Goal: Obtain resource: Obtain resource

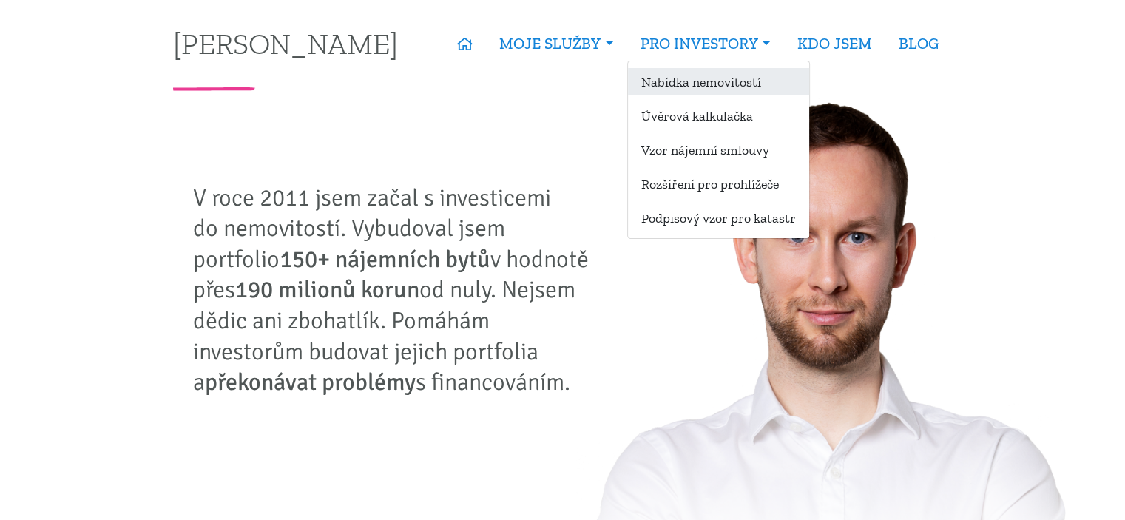
click at [728, 81] on link "Nabídka nemovitostí" at bounding box center [718, 81] width 181 height 27
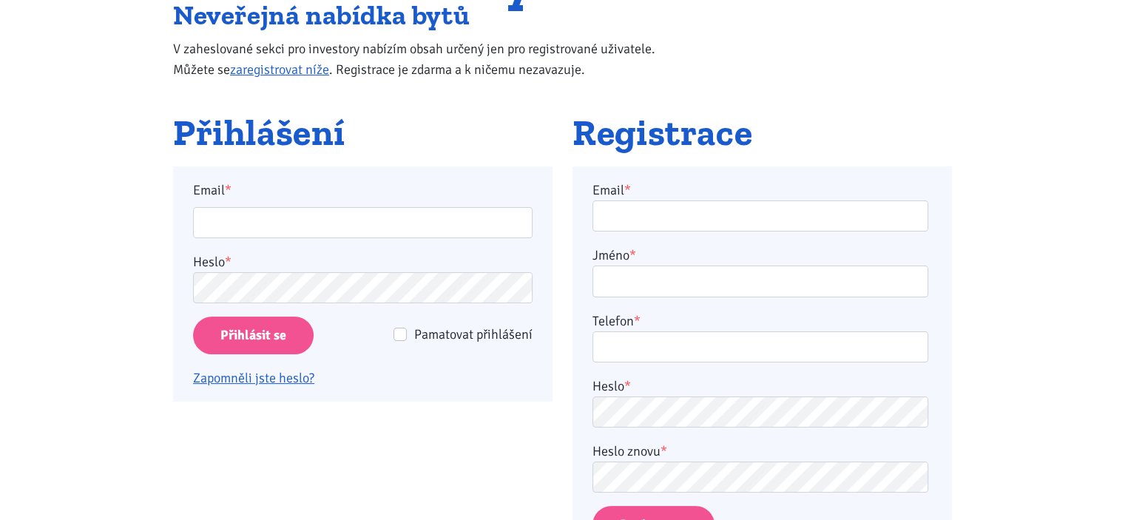
scroll to position [172, 0]
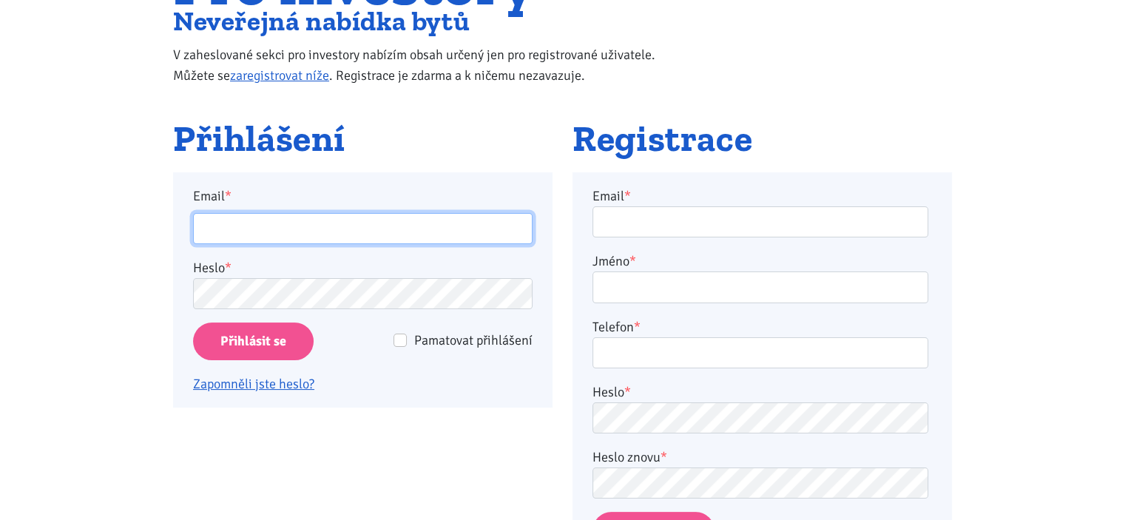
click at [370, 241] on input "Email *" at bounding box center [363, 229] width 340 height 32
type input "[PERSON_NAME][EMAIL_ADDRESS][DOMAIN_NAME]"
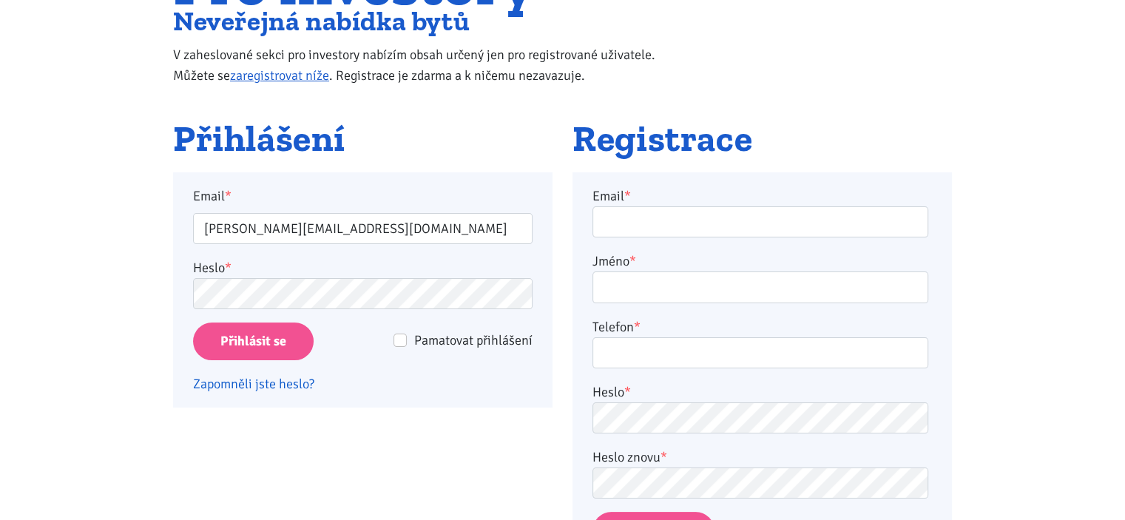
click at [279, 381] on link "Zapomněli jste heslo?" at bounding box center [253, 384] width 121 height 16
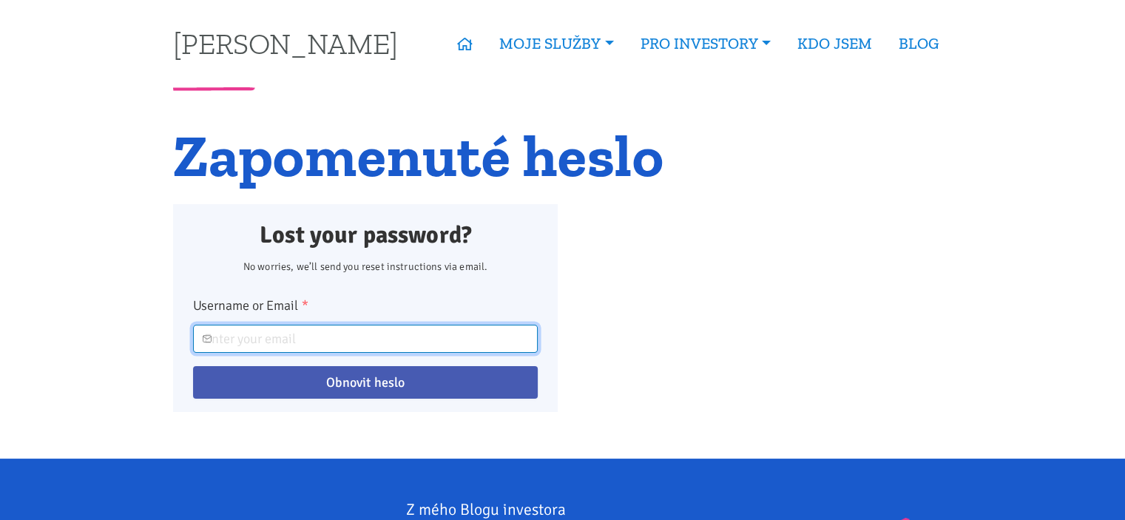
click at [314, 336] on input "Username or Email *" at bounding box center [365, 339] width 345 height 28
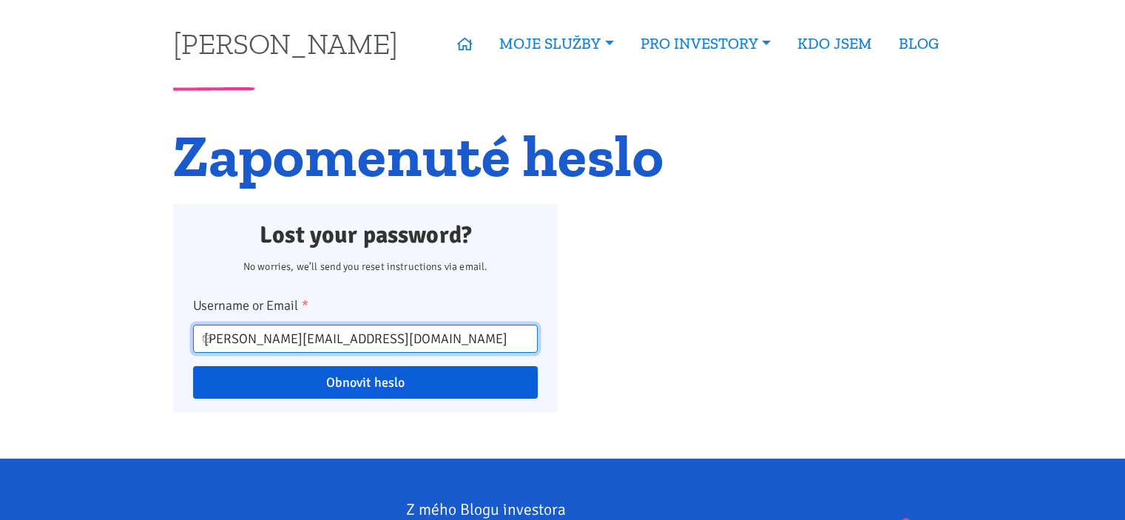
type input "[PERSON_NAME][EMAIL_ADDRESS][DOMAIN_NAME]"
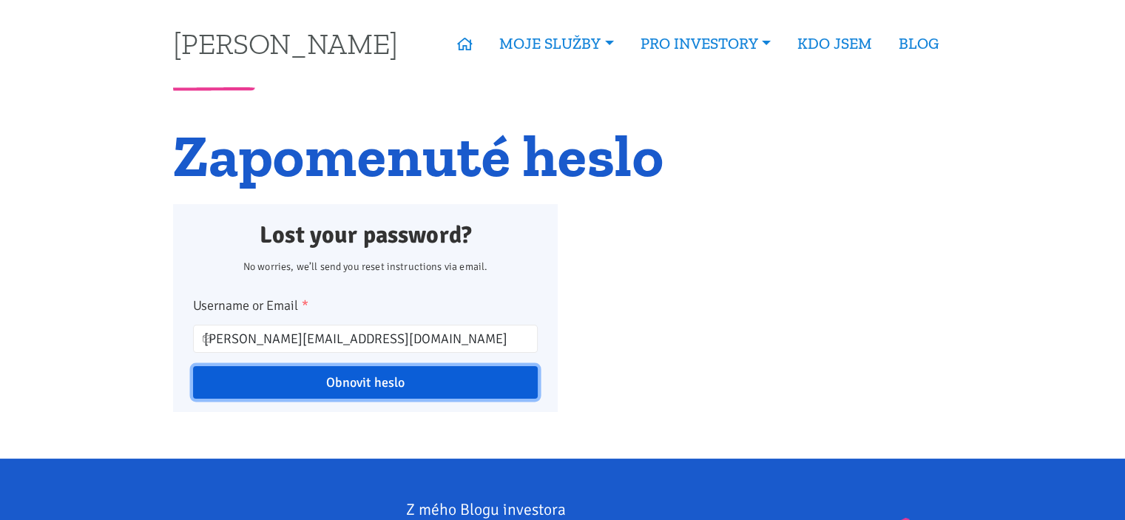
click at [353, 382] on input "Obnovit heslo" at bounding box center [365, 382] width 345 height 33
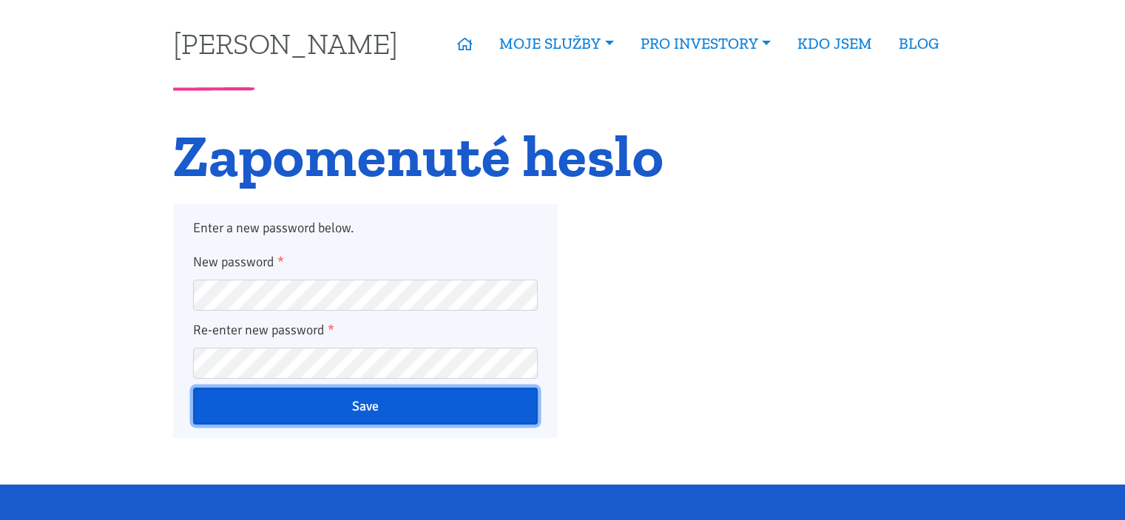
click at [358, 408] on input "Save" at bounding box center [365, 406] width 345 height 37
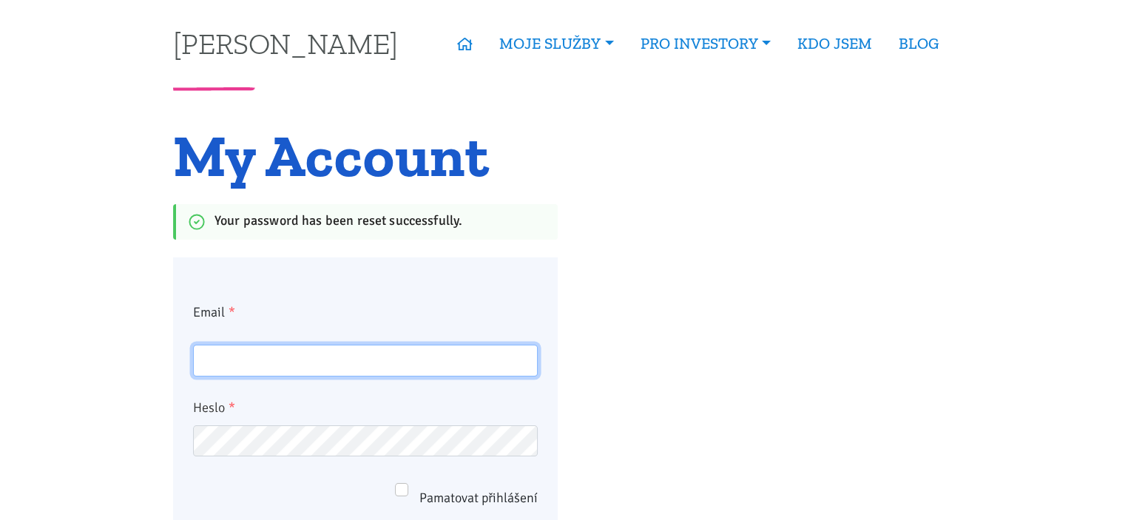
click at [291, 363] on input "Email *" at bounding box center [365, 361] width 345 height 32
type input "helger.d@centrum.cz"
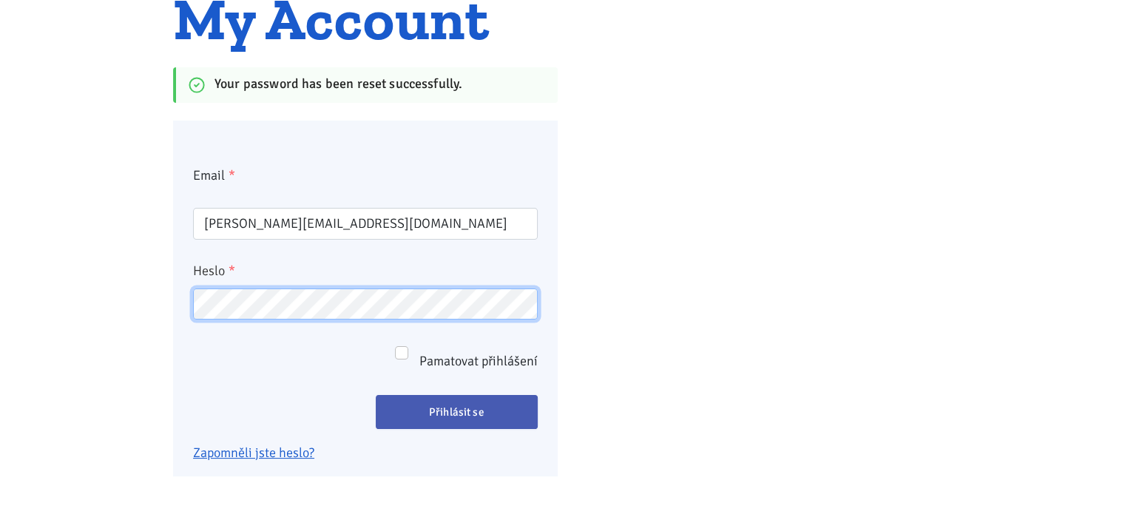
scroll to position [142, 0]
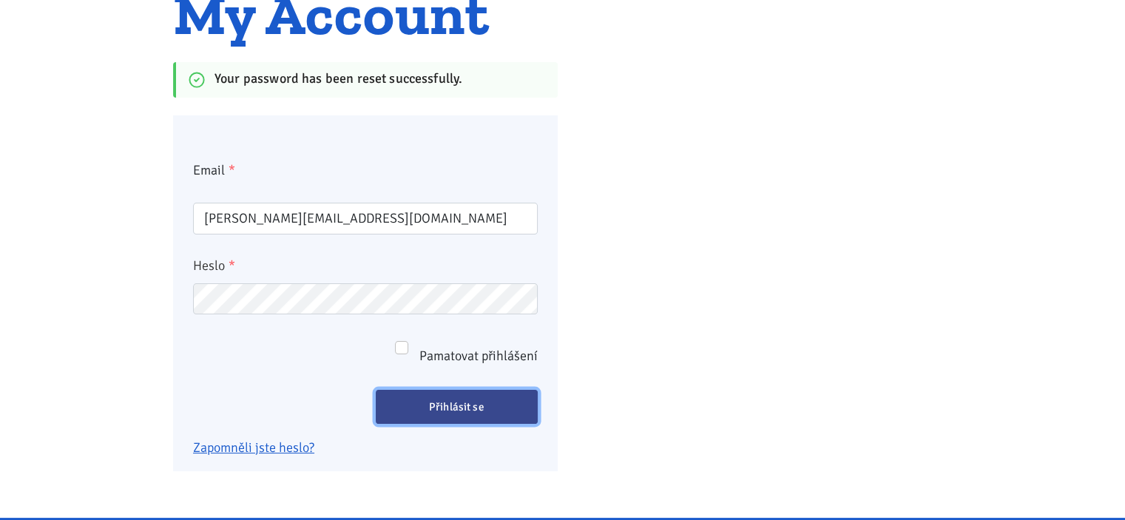
click at [450, 401] on input "Přihlásit se" at bounding box center [457, 407] width 163 height 34
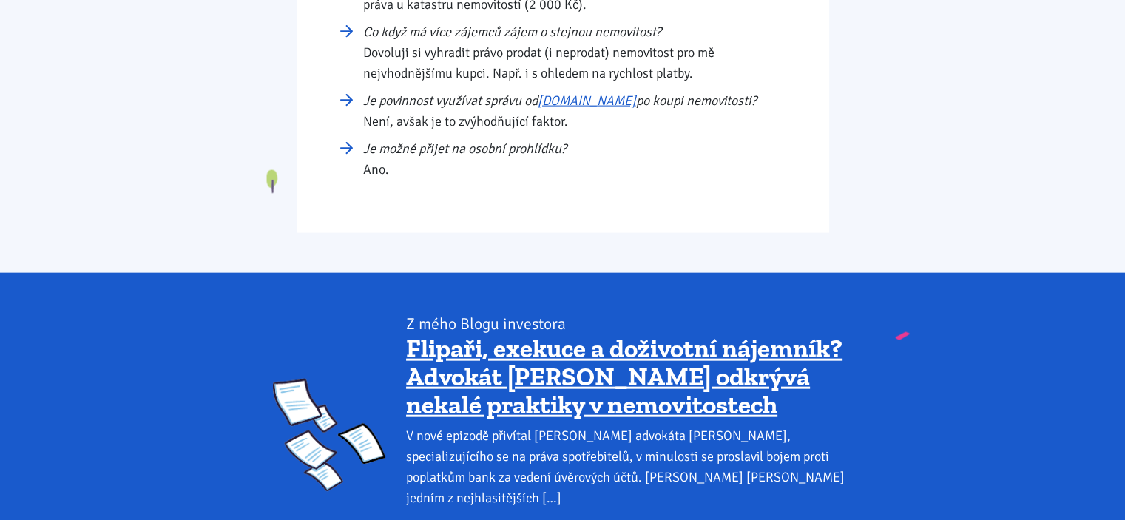
scroll to position [3296, 0]
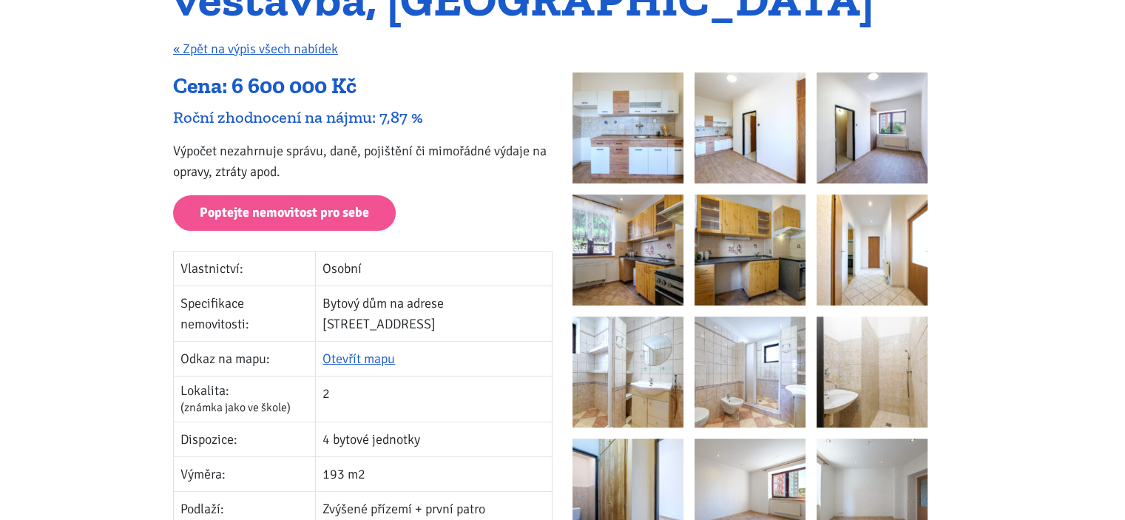
scroll to position [289, 0]
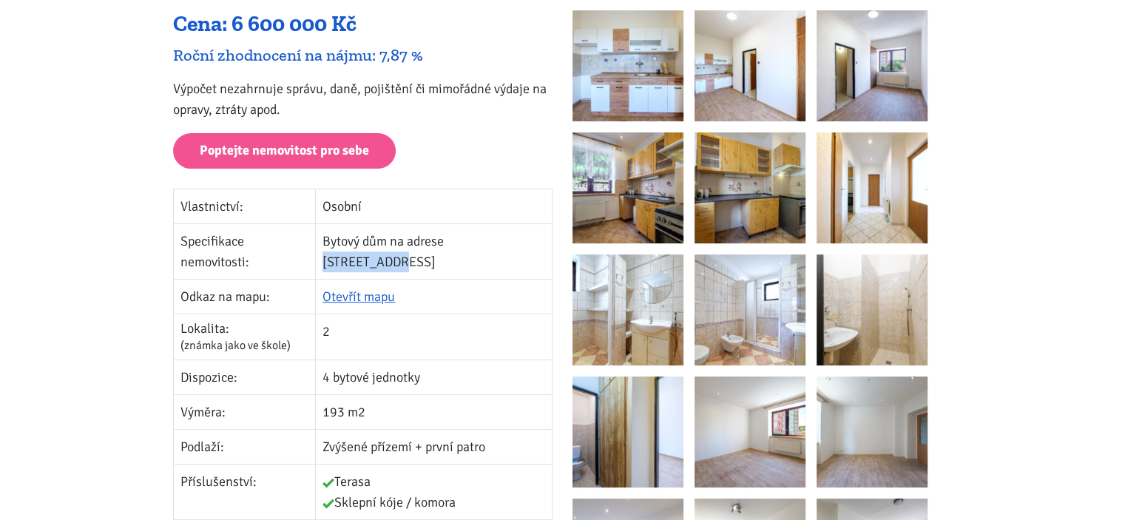
drag, startPoint x: 462, startPoint y: 240, endPoint x: 539, endPoint y: 245, distance: 77.1
click at [539, 245] on td "Bytový dům na adrese [STREET_ADDRESS]" at bounding box center [434, 251] width 237 height 55
copy td "[STREET_ADDRESS]"
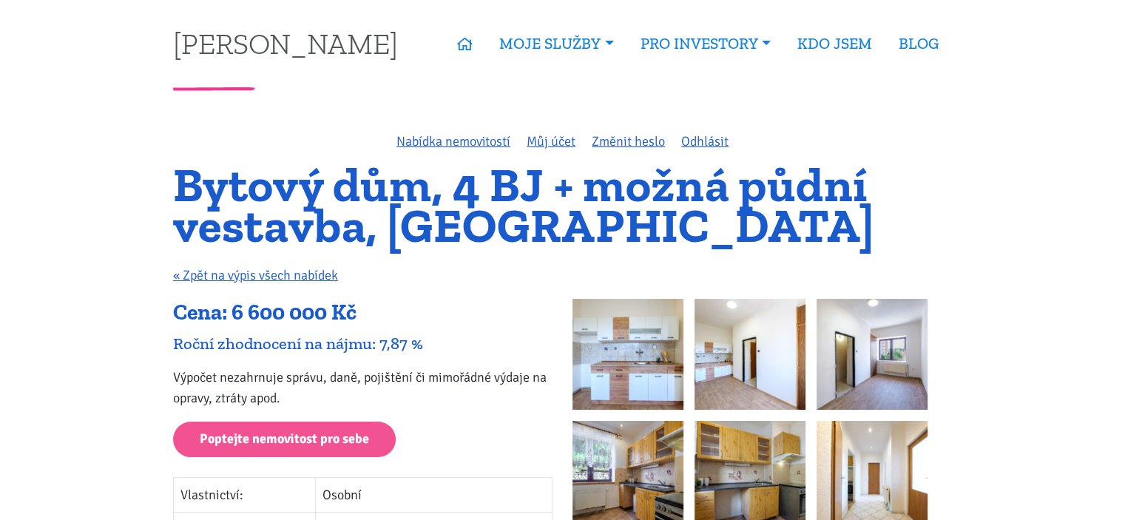
scroll to position [1201, 0]
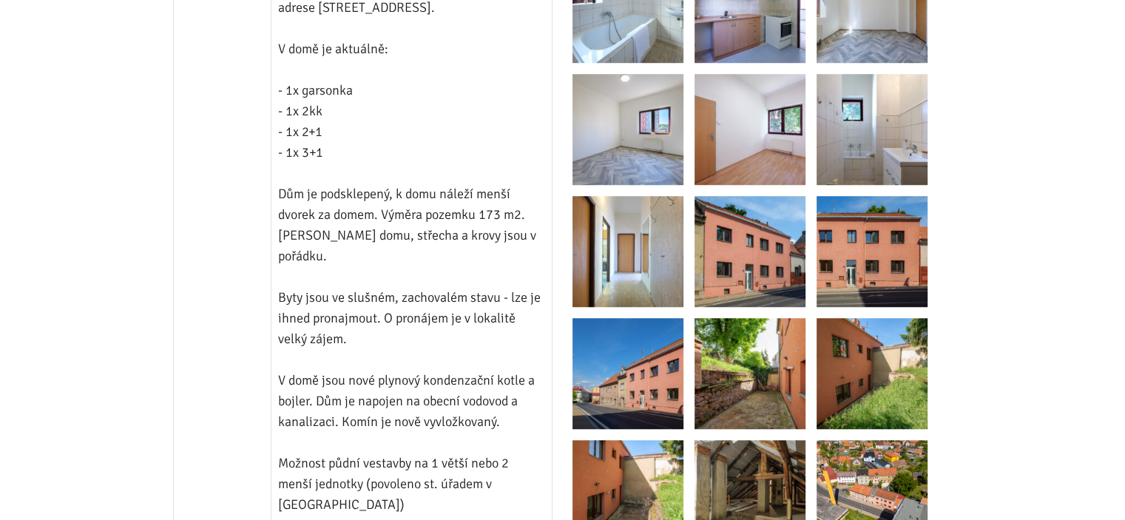
drag, startPoint x: 1033, startPoint y: 44, endPoint x: 1136, endPoint y: 36, distance: 102.4
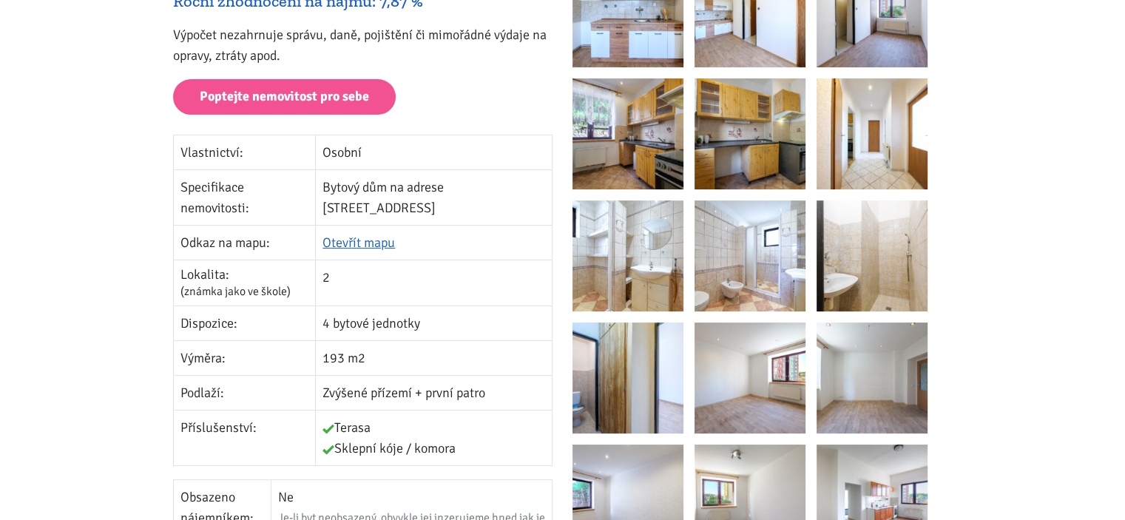
scroll to position [0, 0]
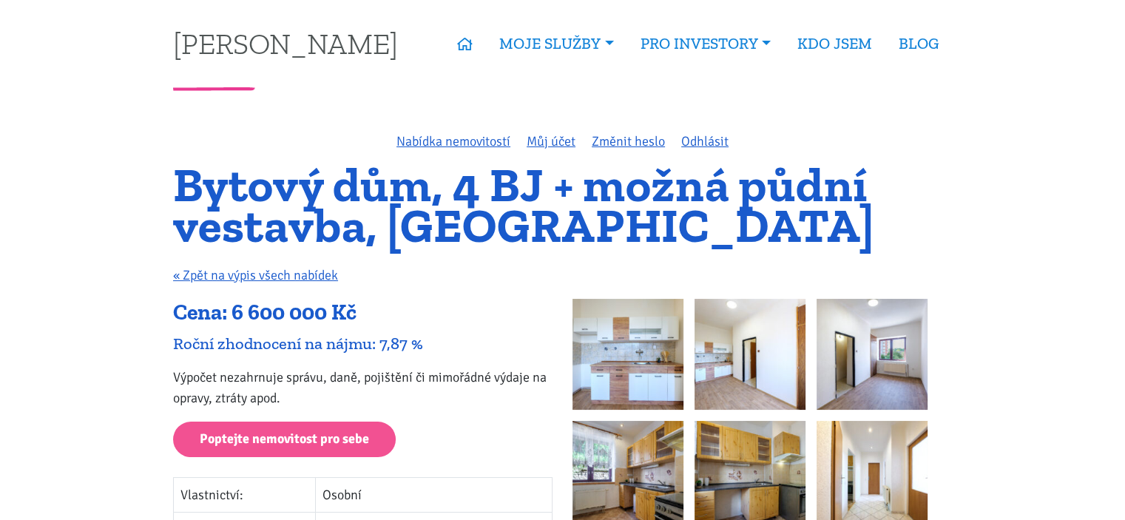
click at [637, 348] on img at bounding box center [628, 354] width 111 height 111
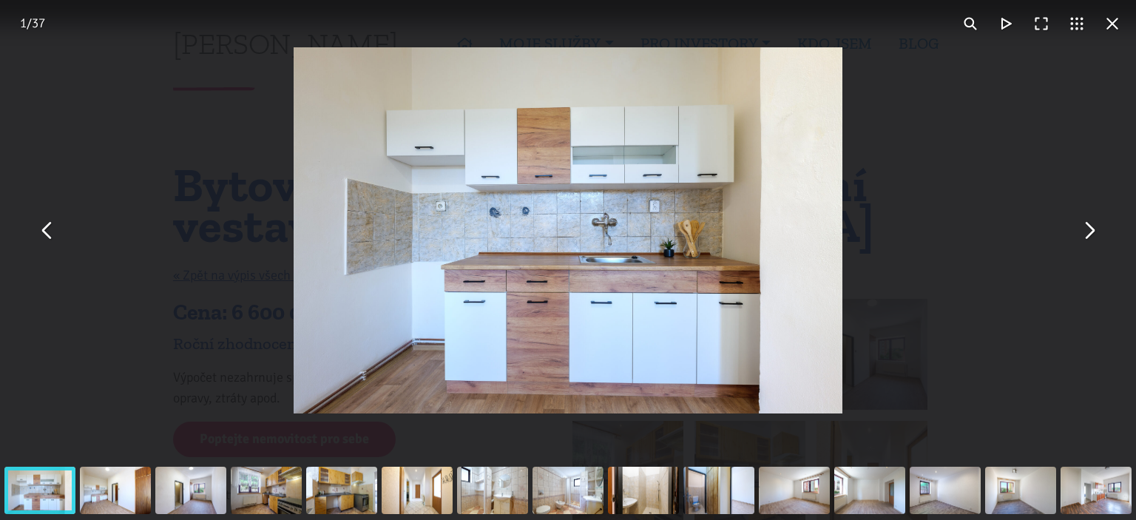
click at [1086, 227] on button "You can close this modal content with the ESC key" at bounding box center [1089, 231] width 36 height 36
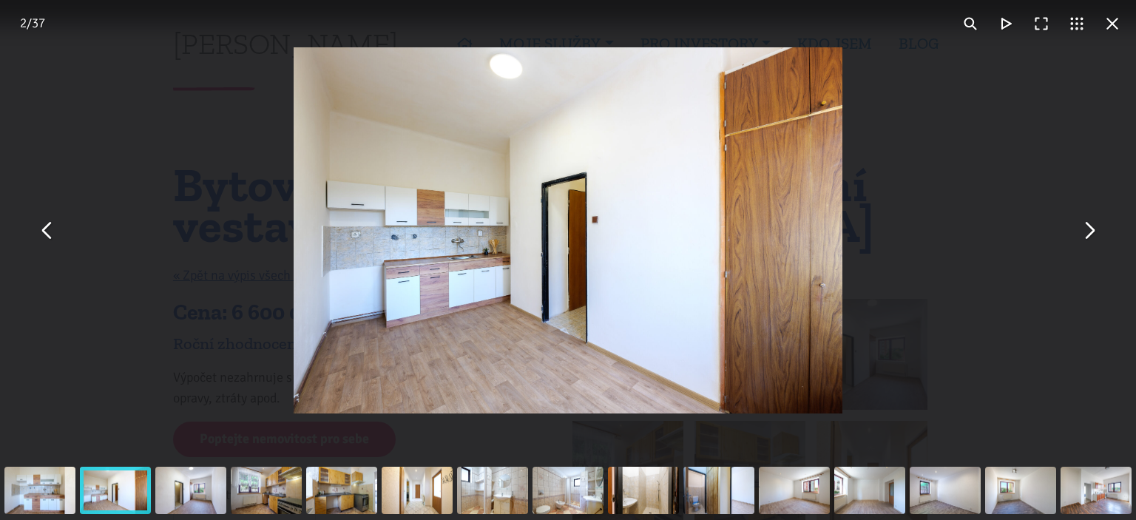
click at [1086, 227] on button "You can close this modal content with the ESC key" at bounding box center [1089, 231] width 36 height 36
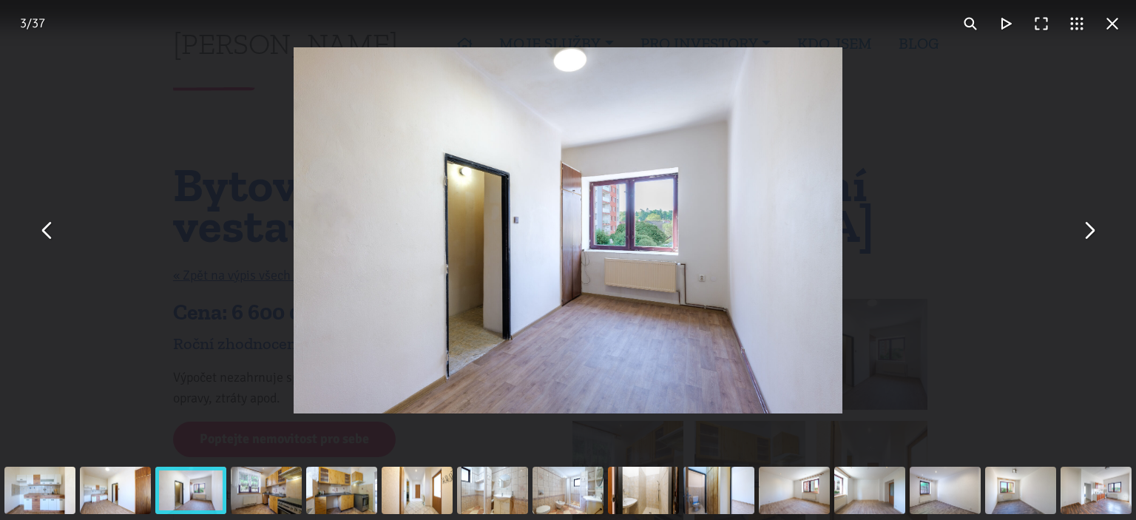
click at [1086, 227] on button "You can close this modal content with the ESC key" at bounding box center [1089, 231] width 36 height 36
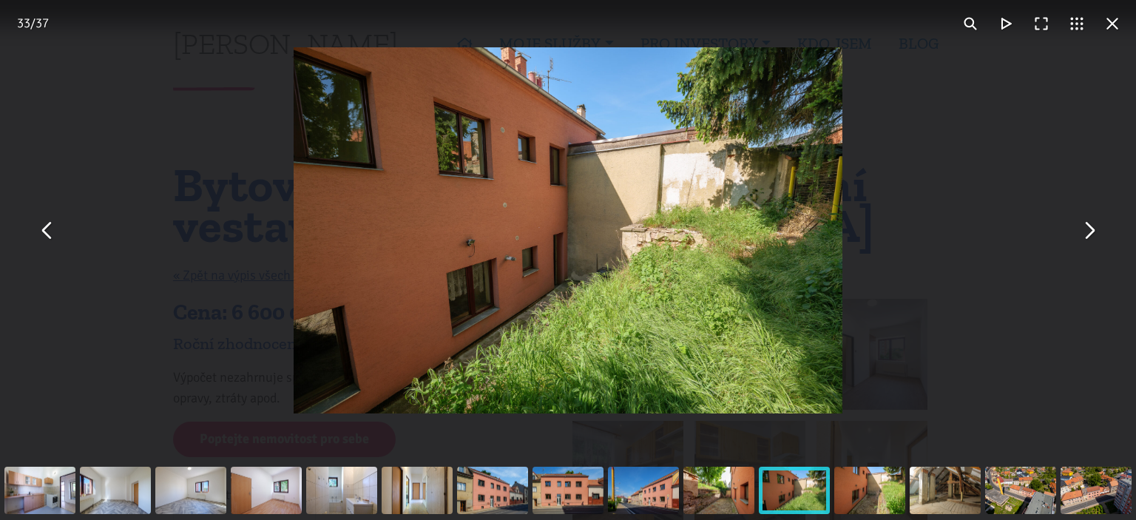
click at [1086, 227] on button "You can close this modal content with the ESC key" at bounding box center [1089, 231] width 36 height 36
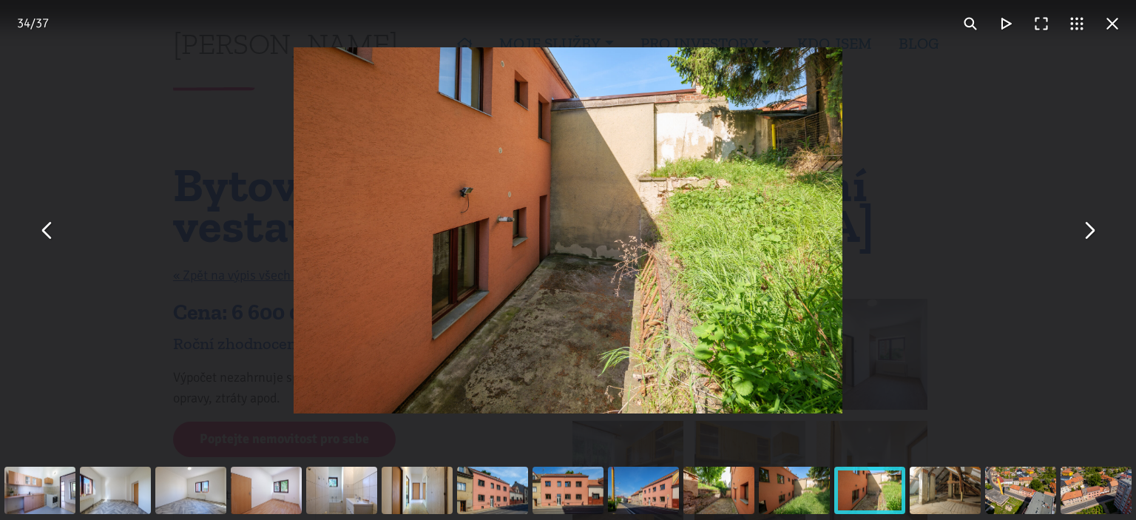
click at [1086, 227] on button "You can close this modal content with the ESC key" at bounding box center [1089, 231] width 36 height 36
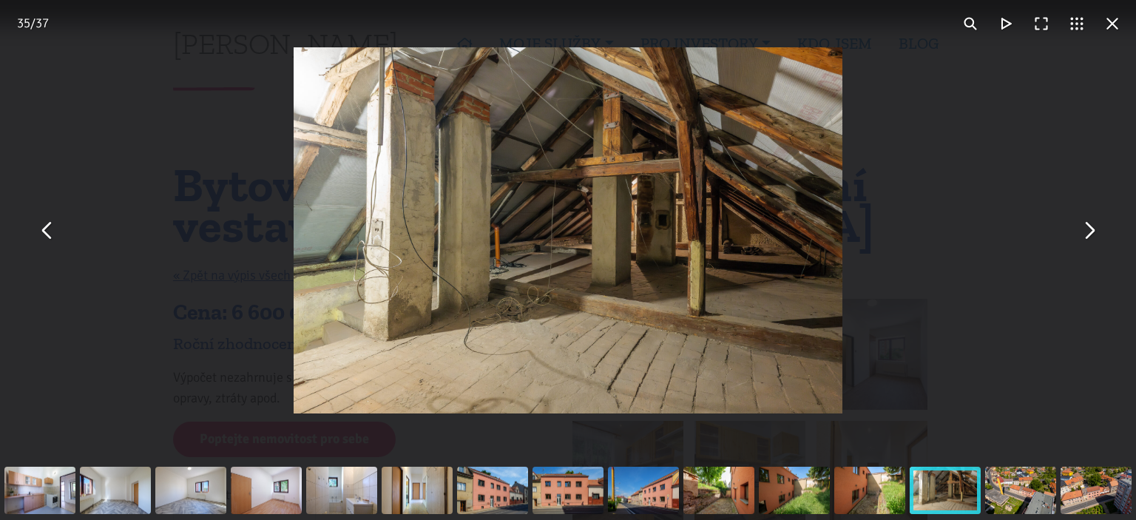
click at [1086, 227] on button "You can close this modal content with the ESC key" at bounding box center [1089, 231] width 36 height 36
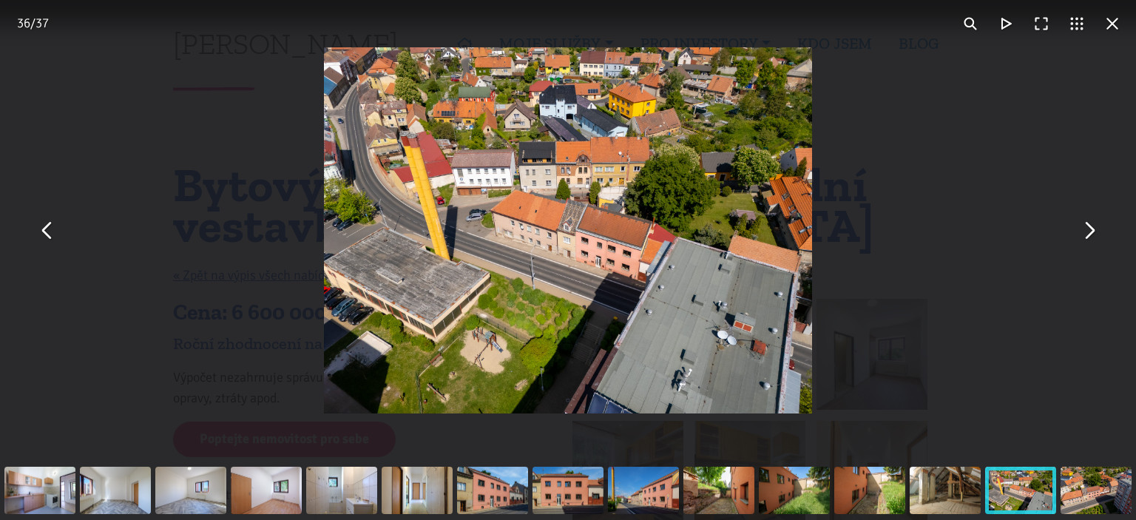
click at [1093, 231] on button "You can close this modal content with the ESC key" at bounding box center [1089, 231] width 36 height 36
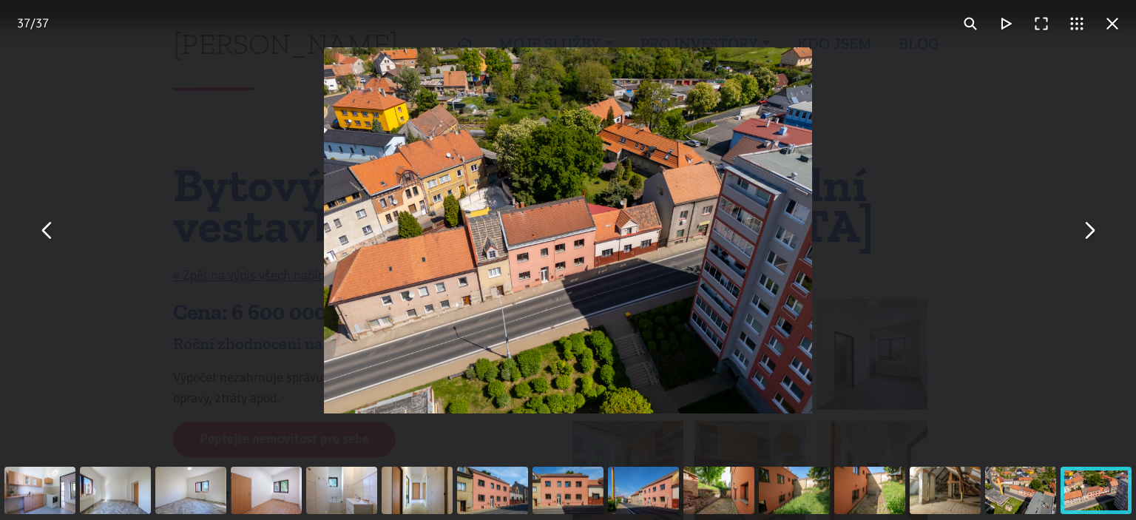
click at [1089, 229] on button "You can close this modal content with the ESC key" at bounding box center [1089, 231] width 36 height 36
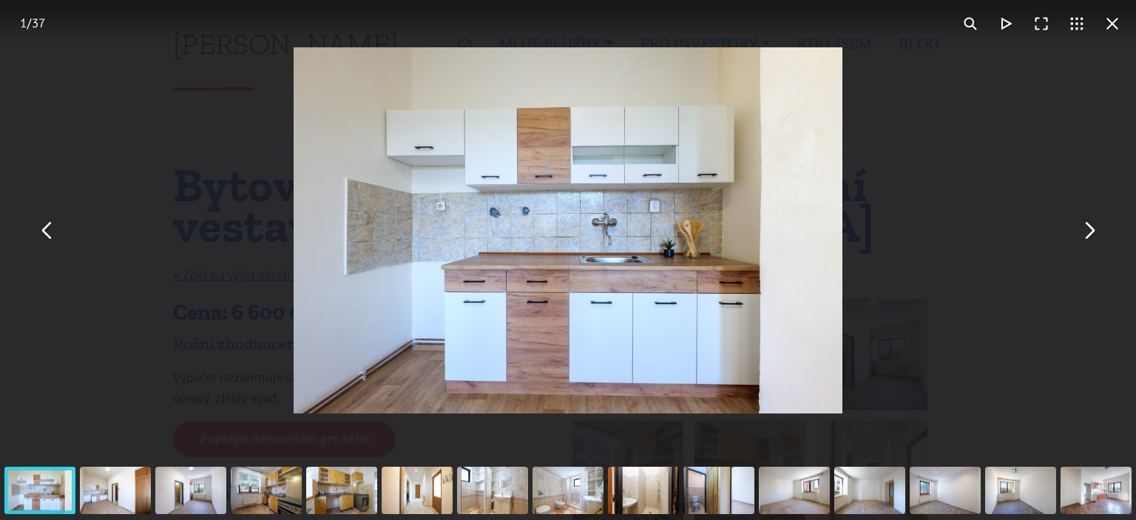
click at [1107, 30] on button "You can close this modal content with the ESC key" at bounding box center [1113, 24] width 36 height 36
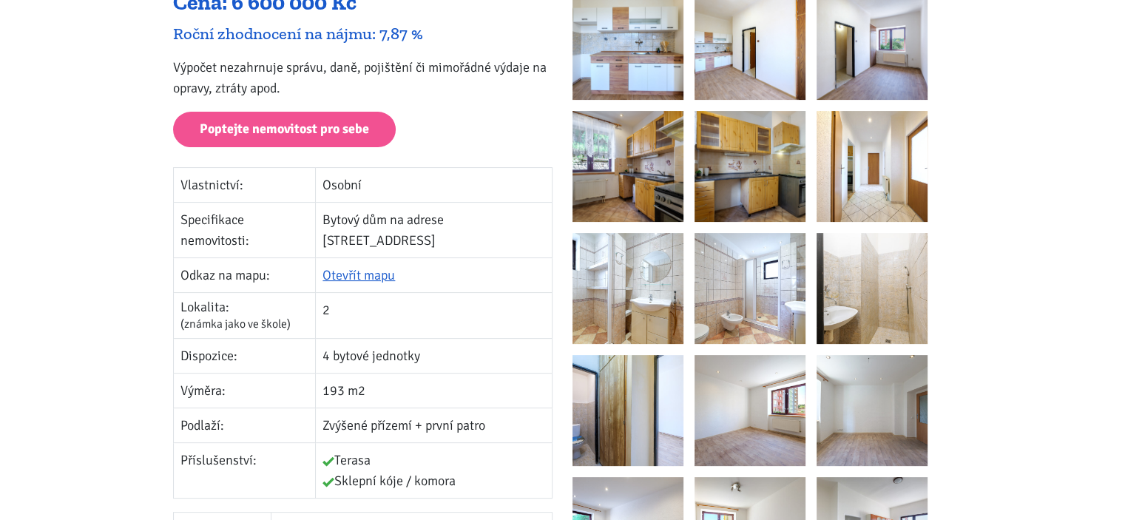
scroll to position [318, 0]
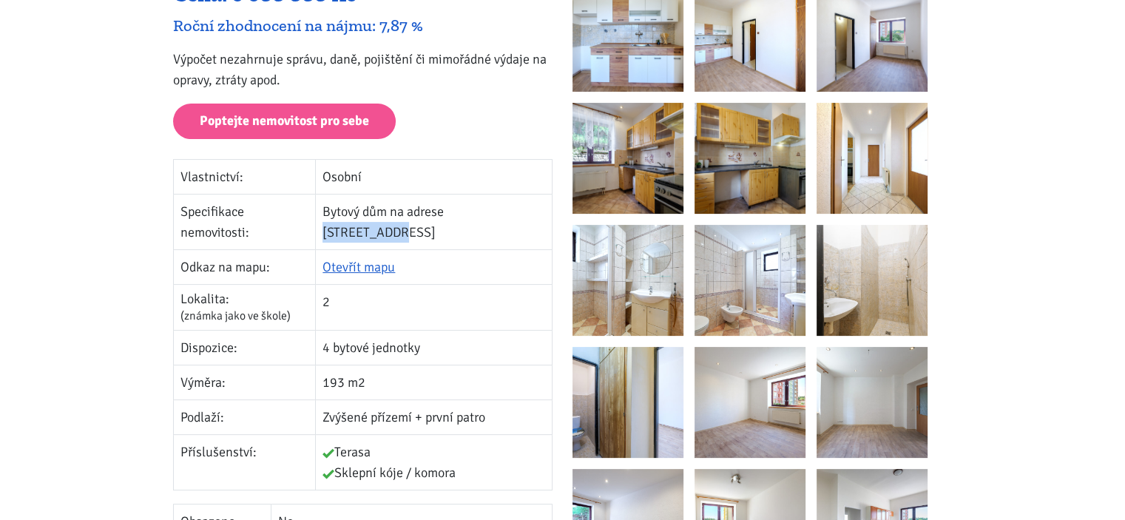
drag, startPoint x: 462, startPoint y: 206, endPoint x: 534, endPoint y: 212, distance: 72.7
click at [534, 212] on td "Bytový dům na adrese Dukelská 132" at bounding box center [434, 222] width 237 height 55
copy td "Dukelská 132"
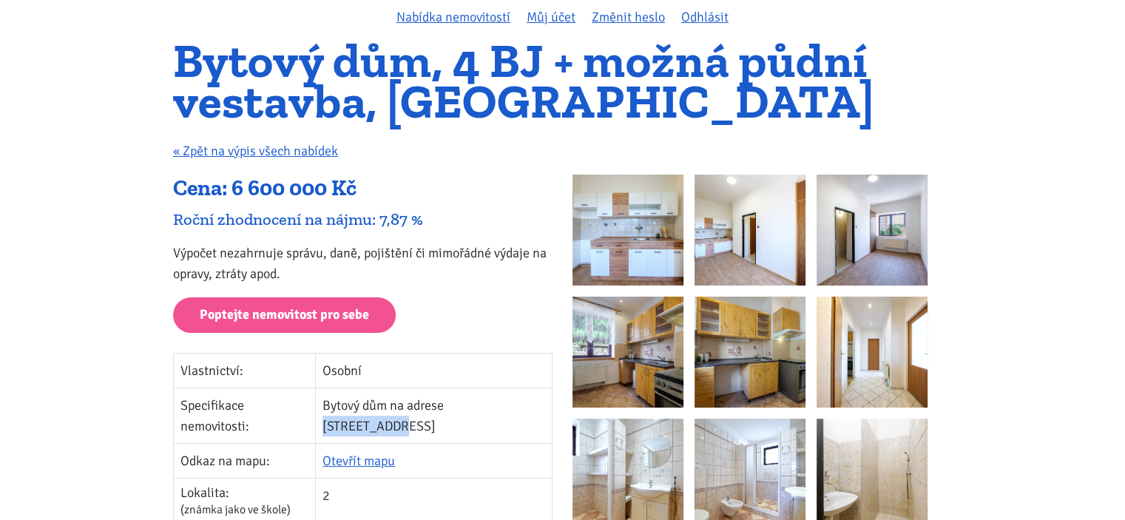
scroll to position [0, 0]
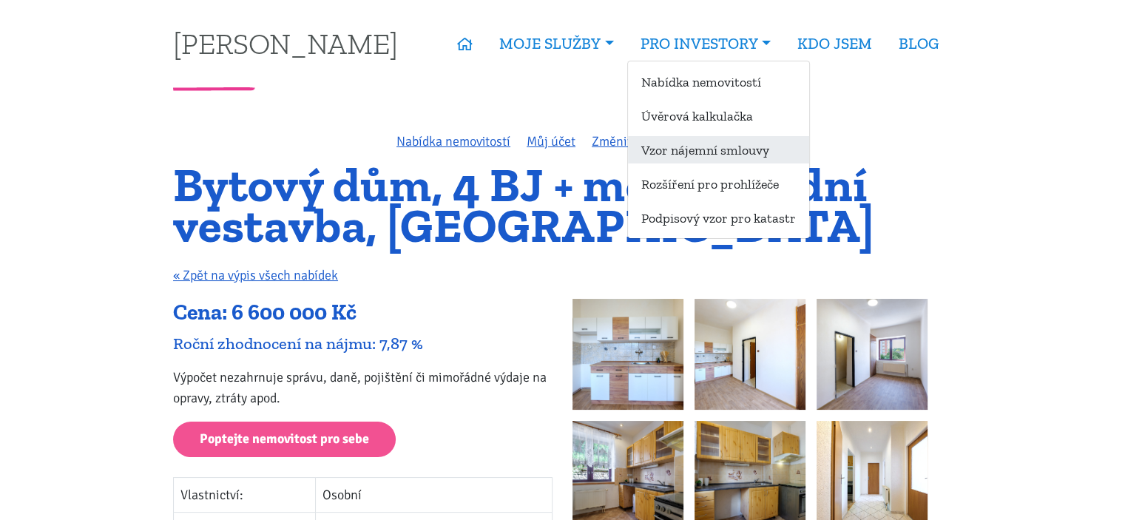
click at [700, 146] on link "Vzor nájemní smlouvy" at bounding box center [718, 149] width 181 height 27
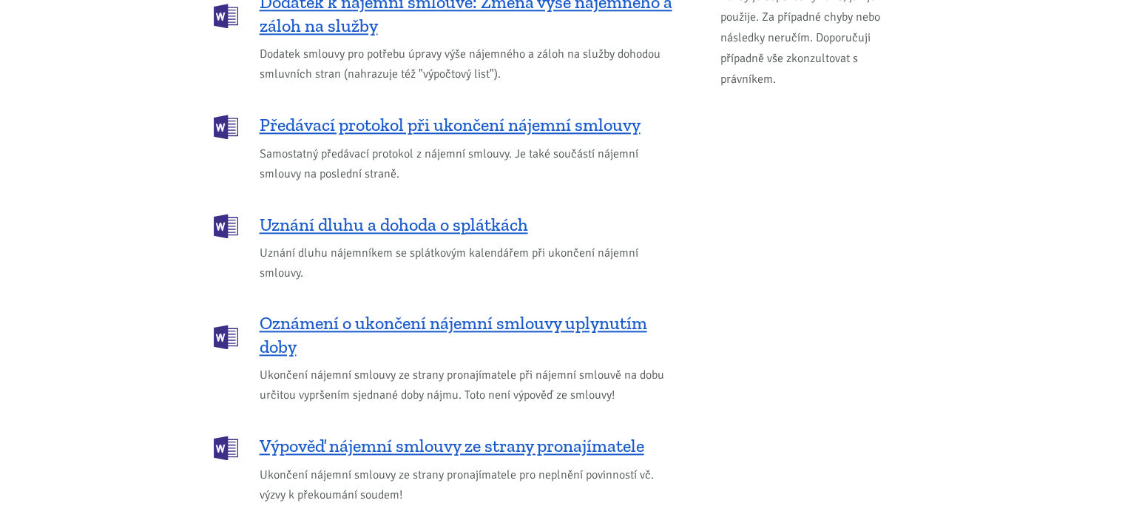
scroll to position [1938, 0]
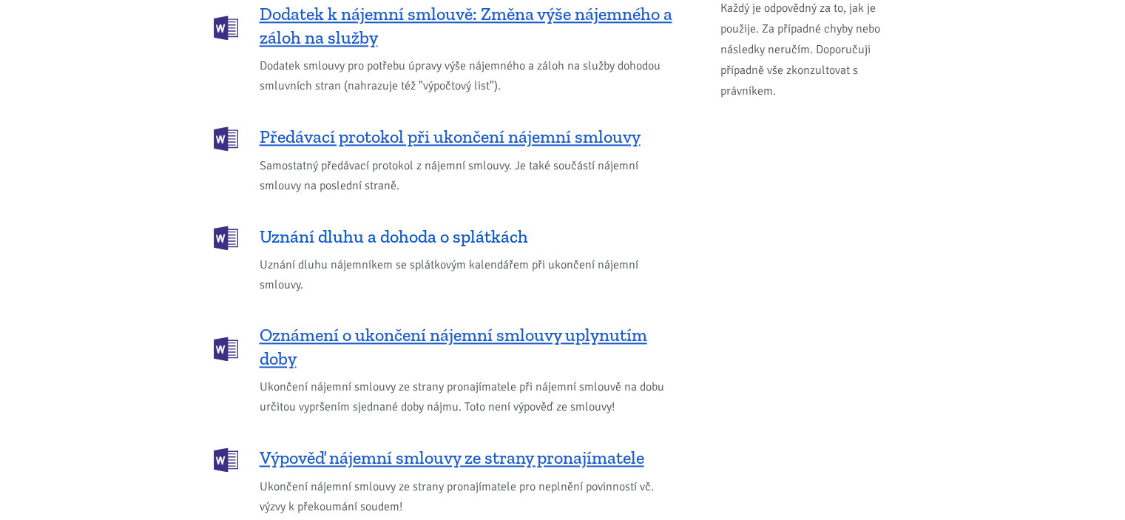
click at [492, 225] on span "Uznání dluhu a dohoda o splátkách" at bounding box center [394, 237] width 269 height 24
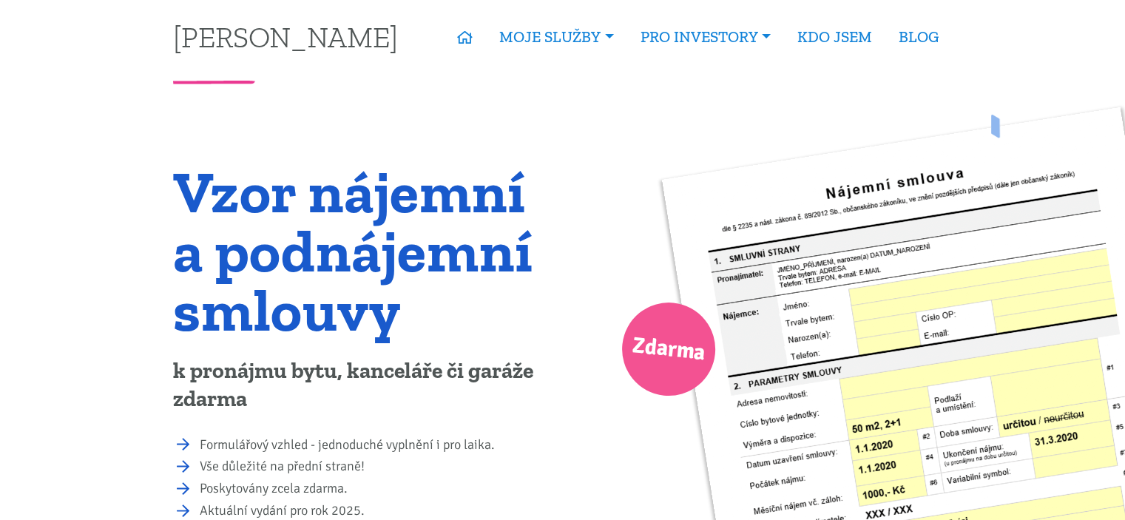
scroll to position [0, 0]
